Goal: Navigation & Orientation: Understand site structure

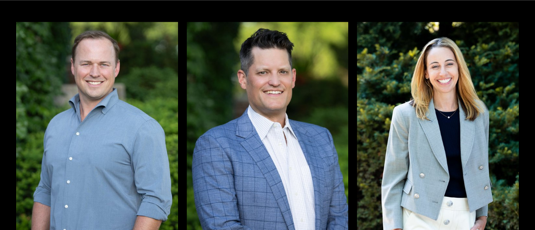
scroll to position [1418, 0]
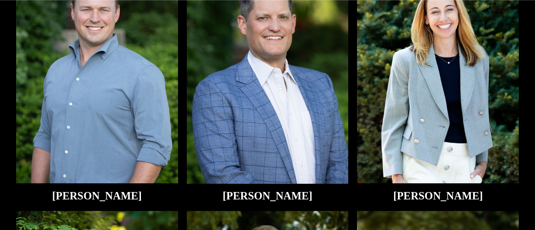
click at [100, 131] on img at bounding box center [97, 75] width 162 height 216
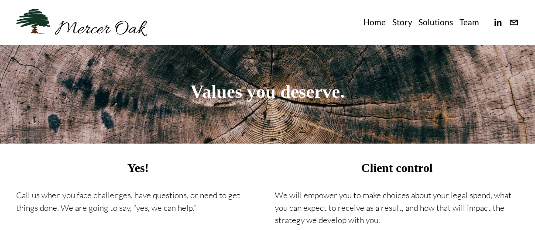
scroll to position [0, 0]
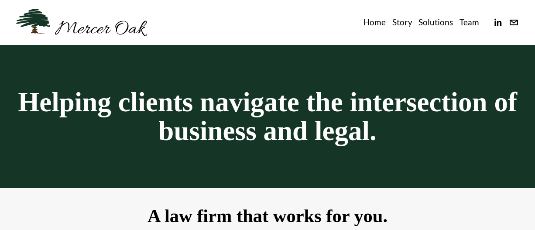
click at [406, 21] on link "Story" at bounding box center [402, 22] width 20 height 14
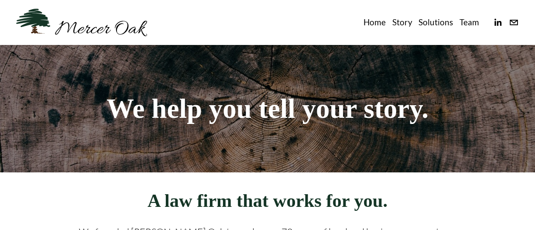
click at [441, 21] on link "Solutions" at bounding box center [436, 22] width 34 height 14
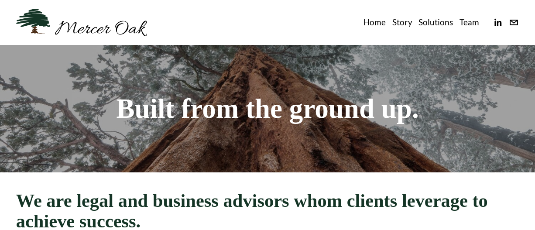
click at [469, 24] on link "Team" at bounding box center [470, 22] width 20 height 14
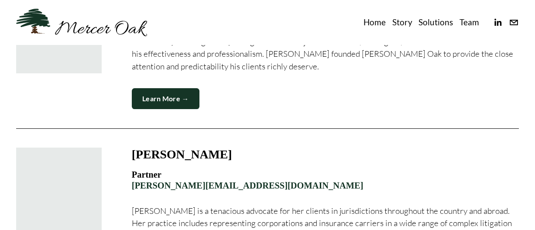
scroll to position [109, 0]
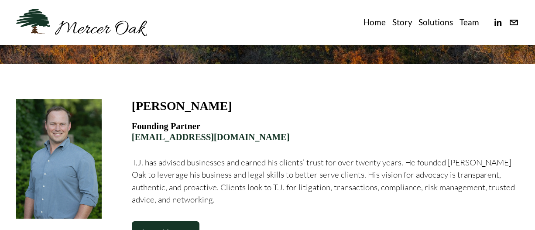
click at [375, 110] on div "T.J. Dammrich" at bounding box center [325, 106] width 387 height 14
